Goal: Task Accomplishment & Management: Use online tool/utility

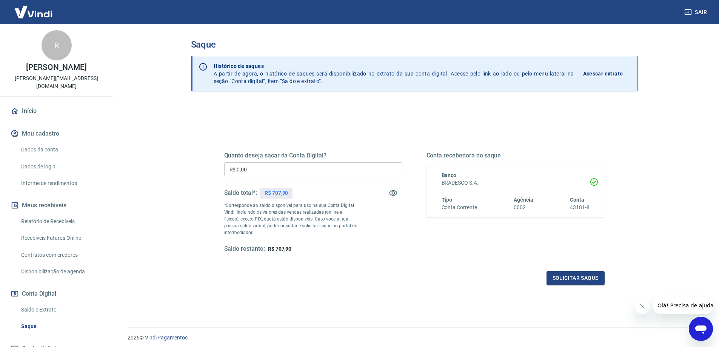
click at [319, 165] on input "R$ 0,00" at bounding box center [313, 169] width 178 height 14
type input "R$ 707,90"
click at [564, 272] on button "Solicitar saque" at bounding box center [576, 278] width 58 height 14
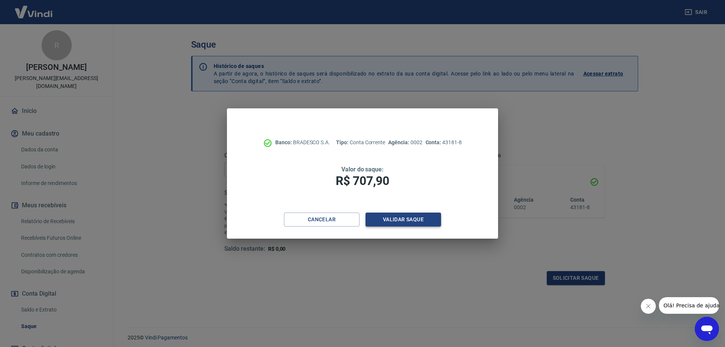
click at [415, 217] on button "Validar saque" at bounding box center [402, 220] width 75 height 14
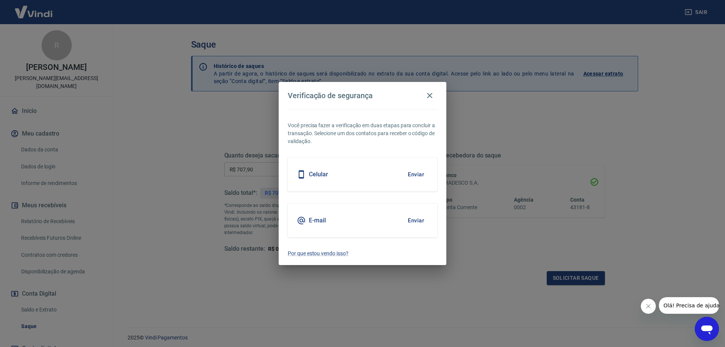
click at [417, 175] on button "Enviar" at bounding box center [415, 174] width 25 height 16
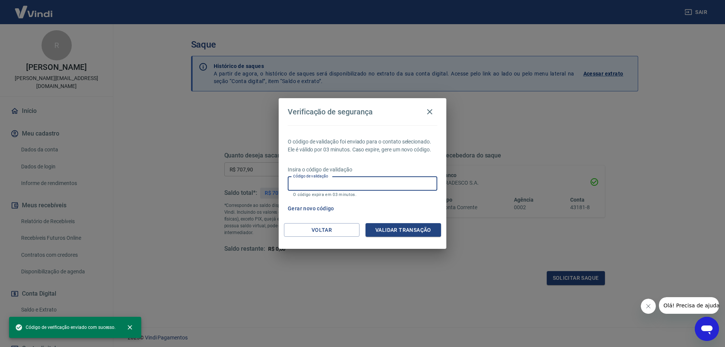
click at [386, 183] on input "Código de validação" at bounding box center [362, 184] width 149 height 14
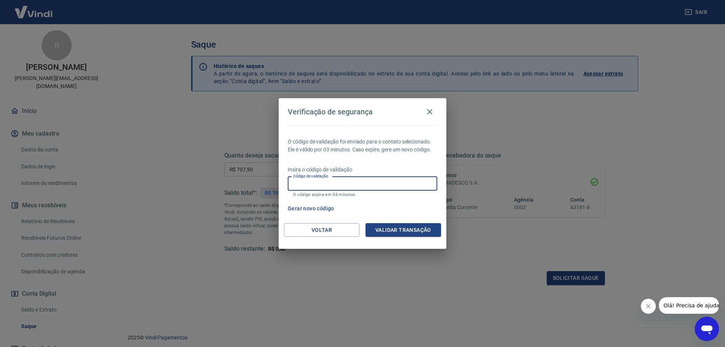
click at [328, 184] on input "Código de validação" at bounding box center [362, 184] width 149 height 14
type input "416245"
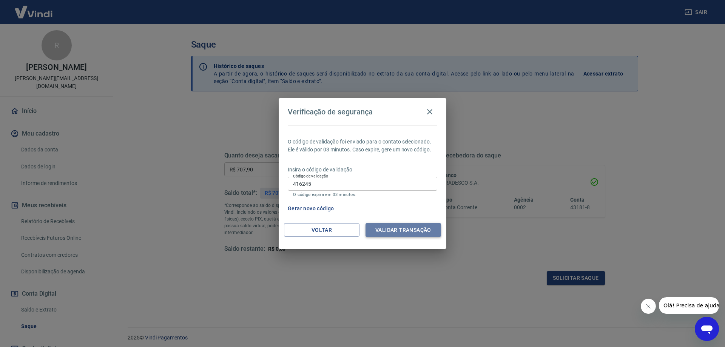
click at [383, 225] on button "Validar transação" at bounding box center [402, 230] width 75 height 14
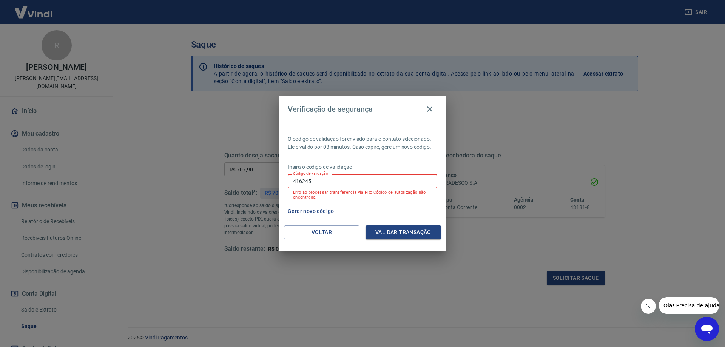
click at [350, 183] on input "416245" at bounding box center [362, 181] width 149 height 14
click at [379, 206] on div "Gerar novo código" at bounding box center [361, 211] width 152 height 14
click at [347, 228] on button "Voltar" at bounding box center [321, 232] width 75 height 14
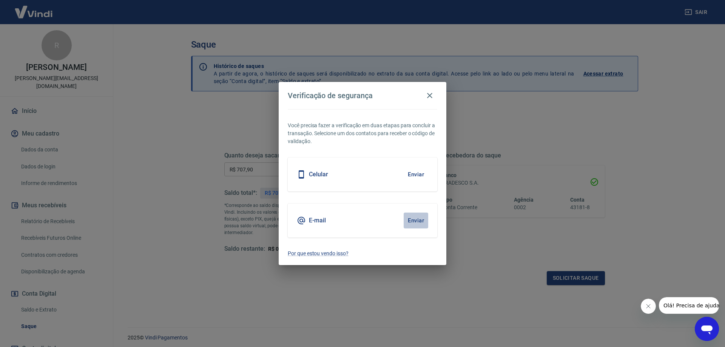
click at [410, 226] on button "Enviar" at bounding box center [415, 221] width 25 height 16
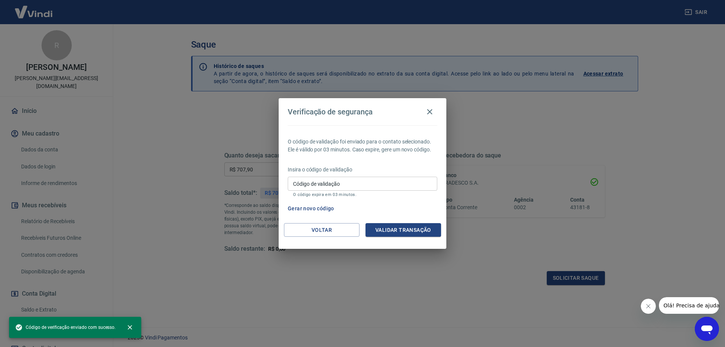
drag, startPoint x: 319, startPoint y: 183, endPoint x: 328, endPoint y: 185, distance: 9.6
click at [319, 183] on input "Código de validação" at bounding box center [362, 184] width 149 height 14
paste input "776240"
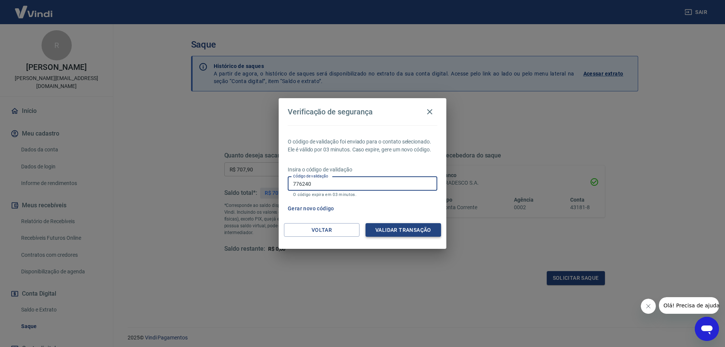
type input "776240"
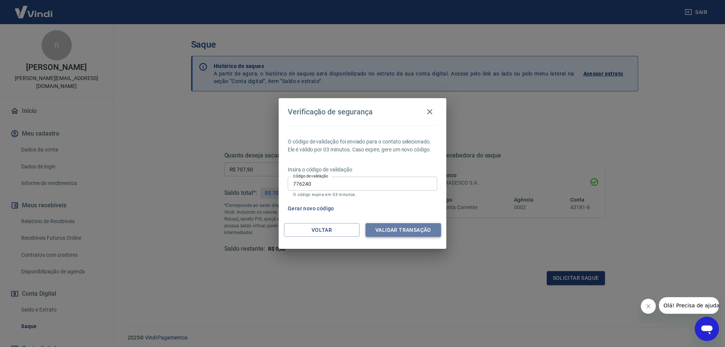
click at [413, 228] on button "Validar transação" at bounding box center [402, 230] width 75 height 14
